Goal: Information Seeking & Learning: Learn about a topic

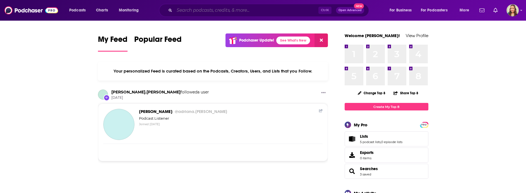
click at [193, 11] on input "Search podcasts, credits, & more..." at bounding box center [246, 10] width 144 height 9
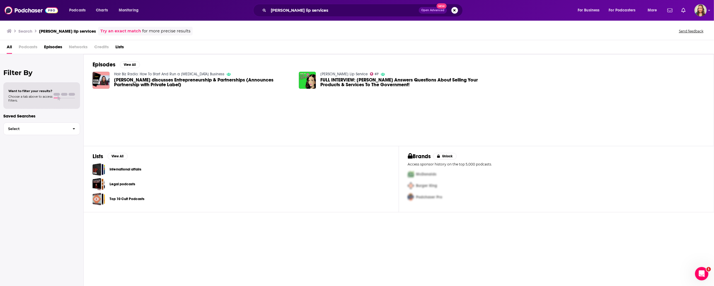
click at [26, 48] on span "Podcasts" at bounding box center [28, 47] width 19 height 11
click at [28, 48] on span "Podcasts" at bounding box center [28, 47] width 19 height 11
click at [320, 9] on input "[PERSON_NAME] lip services" at bounding box center [344, 10] width 150 height 9
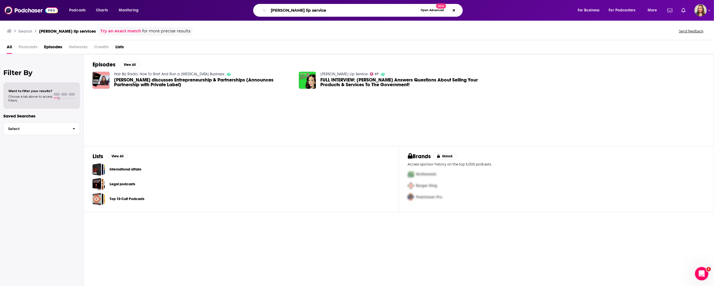
type input "[PERSON_NAME] lip service"
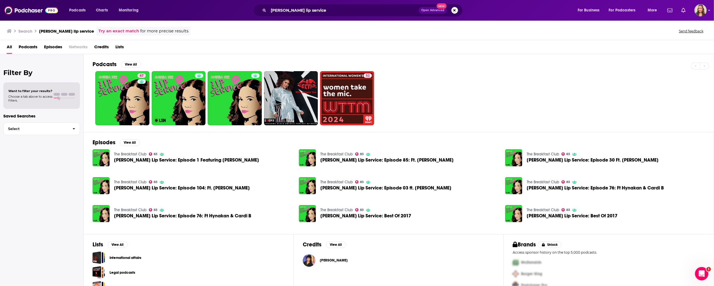
click at [106, 67] on h2 "Podcasts" at bounding box center [105, 64] width 24 height 7
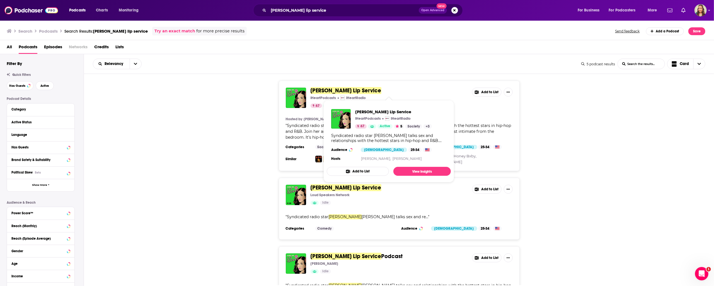
click at [338, 92] on span "[PERSON_NAME] Lip Service" at bounding box center [346, 90] width 71 height 7
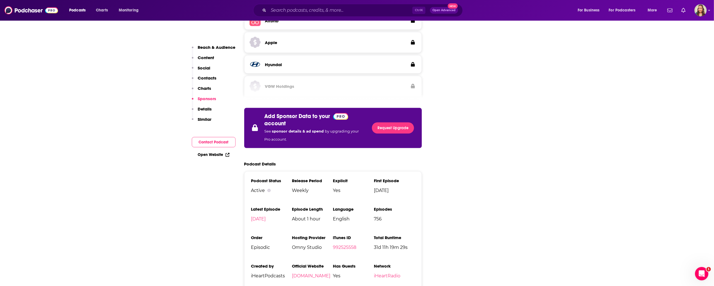
scroll to position [840, 0]
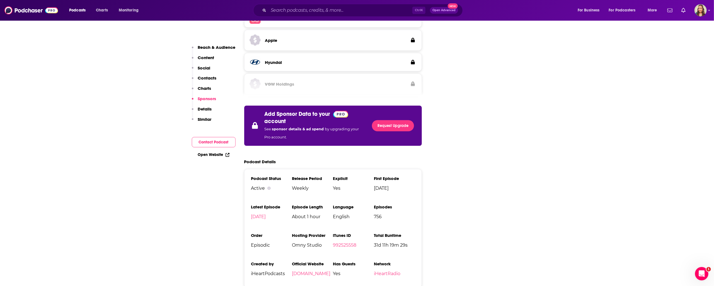
click at [202, 120] on p "Similar" at bounding box center [205, 119] width 14 height 5
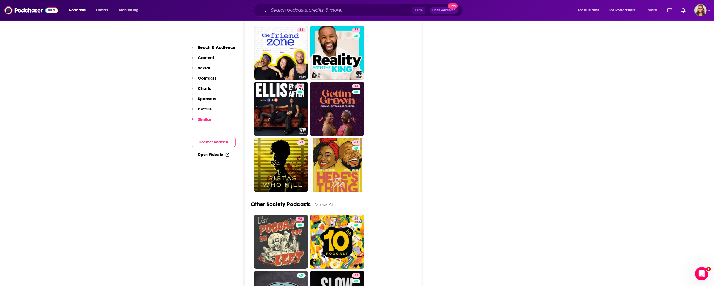
scroll to position [1754, 0]
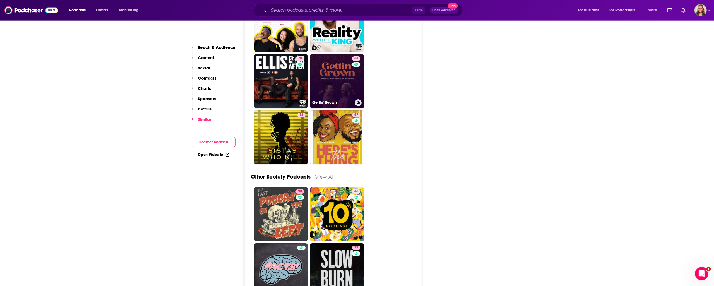
click at [337, 77] on link "64 Gettin' Grown" at bounding box center [337, 81] width 54 height 54
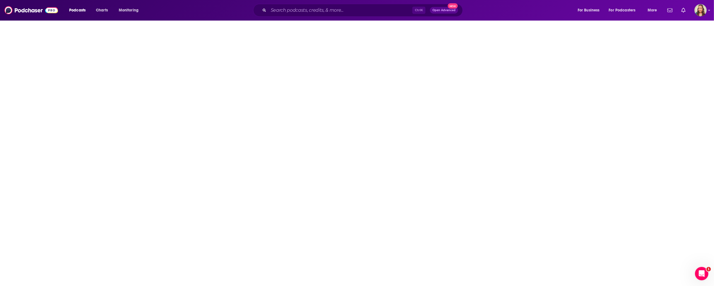
type input "[URL][DOMAIN_NAME]"
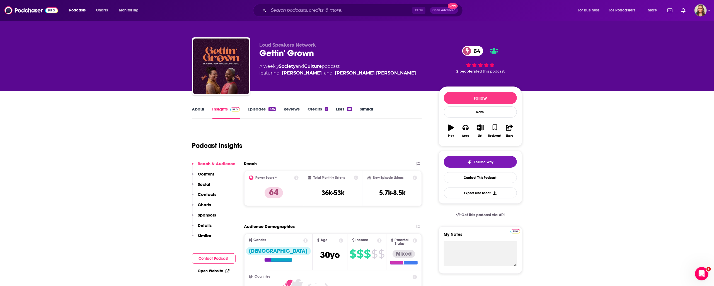
click at [262, 108] on link "Episodes 435" at bounding box center [262, 112] width 28 height 13
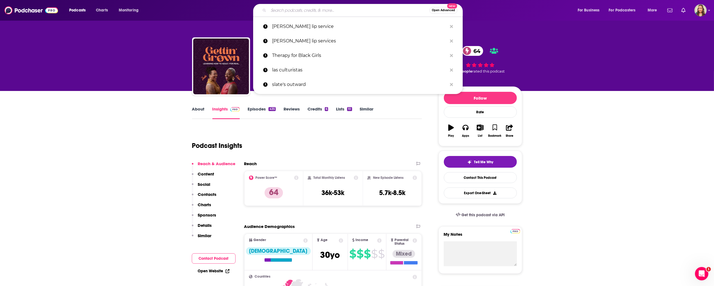
click at [277, 11] on input "Search podcasts, credits, & more..." at bounding box center [349, 10] width 161 height 9
type input "i"
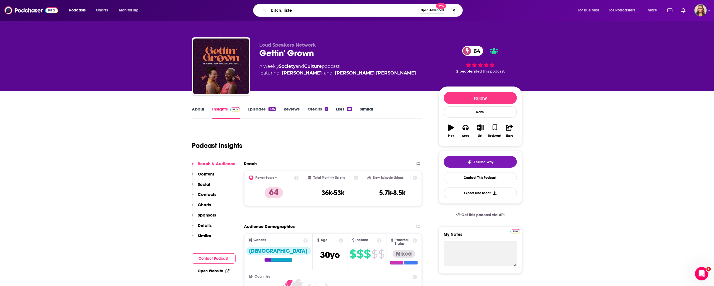
type input "bitch, listen"
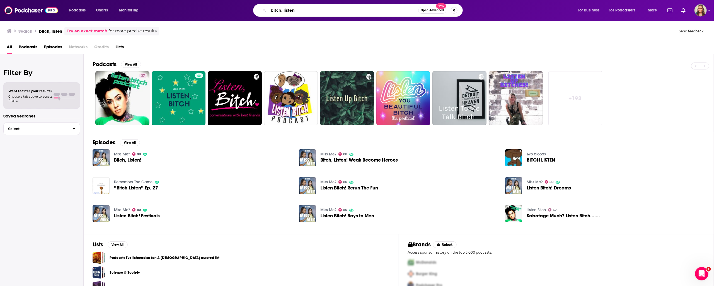
drag, startPoint x: 354, startPoint y: 12, endPoint x: 269, endPoint y: 8, distance: 84.9
click at [269, 8] on input "bitch, listen" at bounding box center [344, 10] width 150 height 9
type input "[PERSON_NAME]"
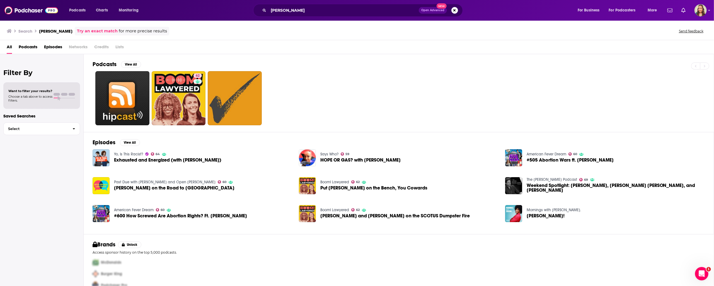
click at [168, 162] on span "Exhausted and Energized (with [PERSON_NAME])" at bounding box center [167, 160] width 107 height 5
click at [298, 13] on input "[PERSON_NAME]" at bounding box center [344, 10] width 150 height 9
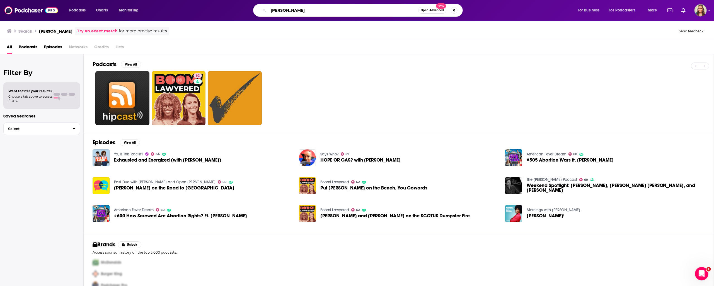
click at [298, 13] on input "[PERSON_NAME]" at bounding box center [344, 10] width 150 height 9
type input "decisions, decisions"
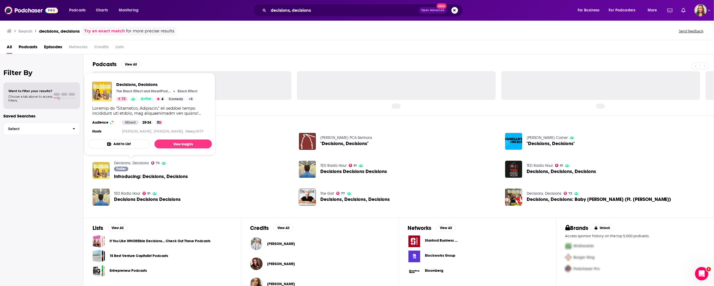
click at [141, 163] on link "Decisions, Decisions" at bounding box center [131, 163] width 35 height 5
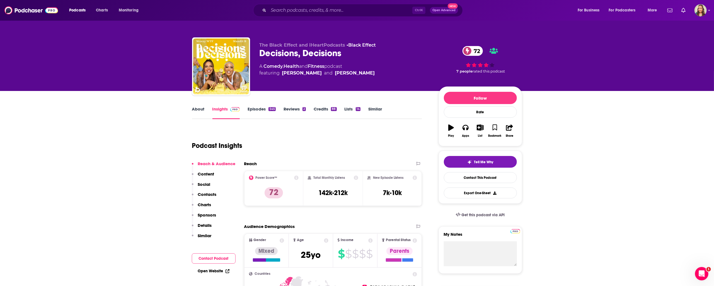
click at [377, 110] on link "Similar" at bounding box center [376, 112] width 14 height 13
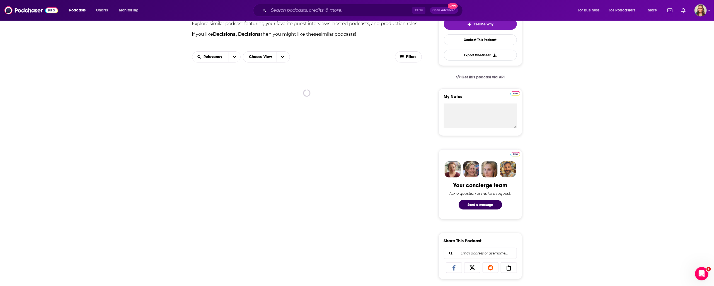
scroll to position [134, 0]
